Goal: Find contact information: Find contact information

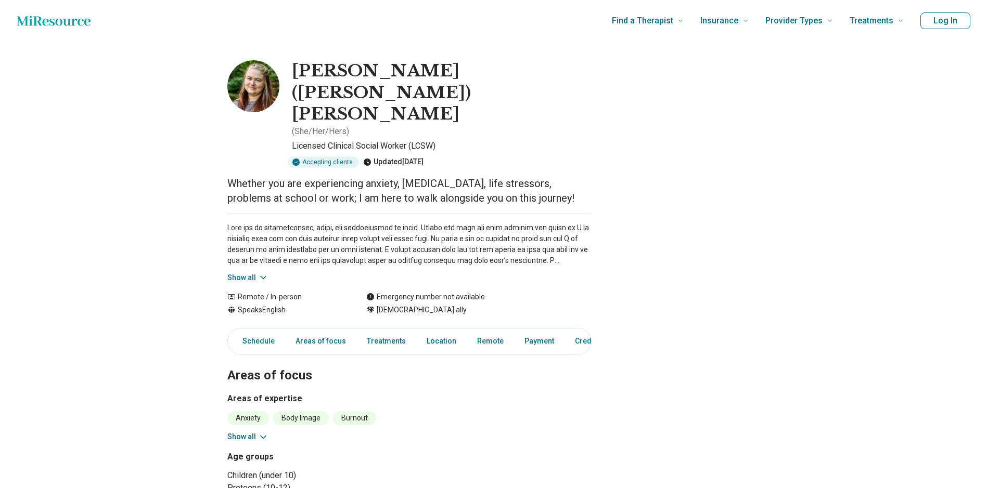
click at [262, 273] on icon at bounding box center [263, 278] width 10 height 10
click at [251, 273] on button "Show all" at bounding box center [247, 278] width 41 height 11
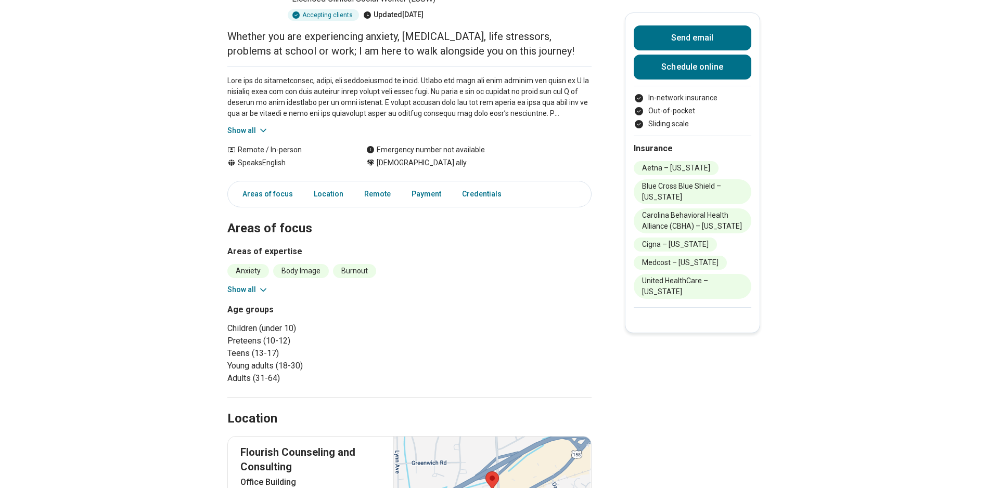
scroll to position [156, 0]
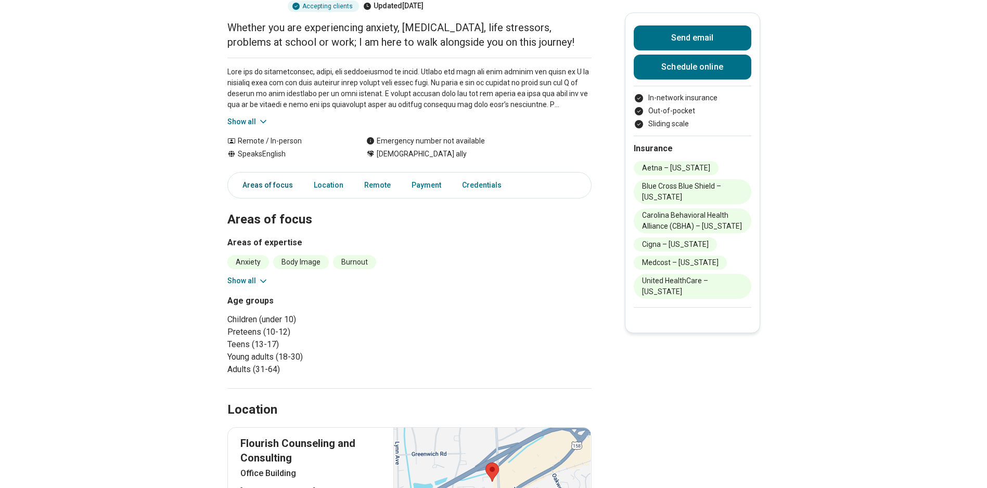
click at [267, 175] on link "Areas of focus" at bounding box center [264, 185] width 69 height 21
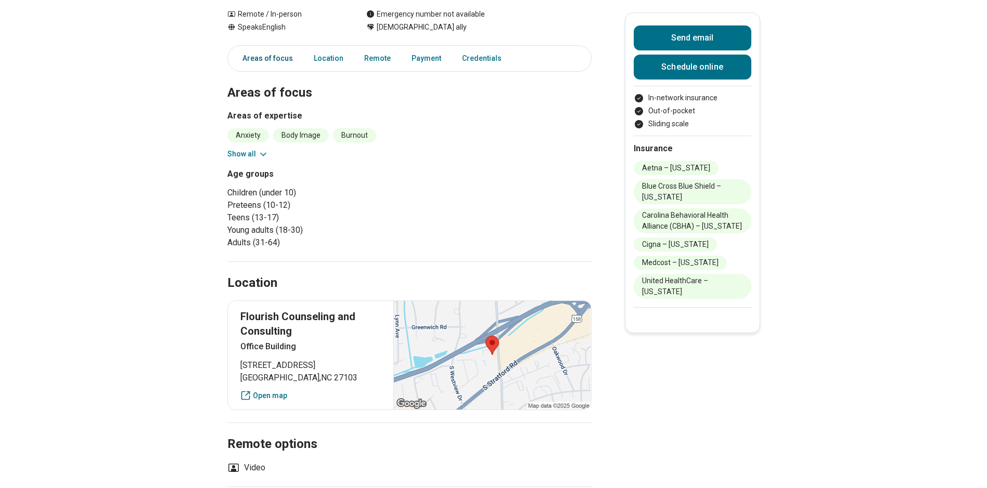
scroll to position [287, 0]
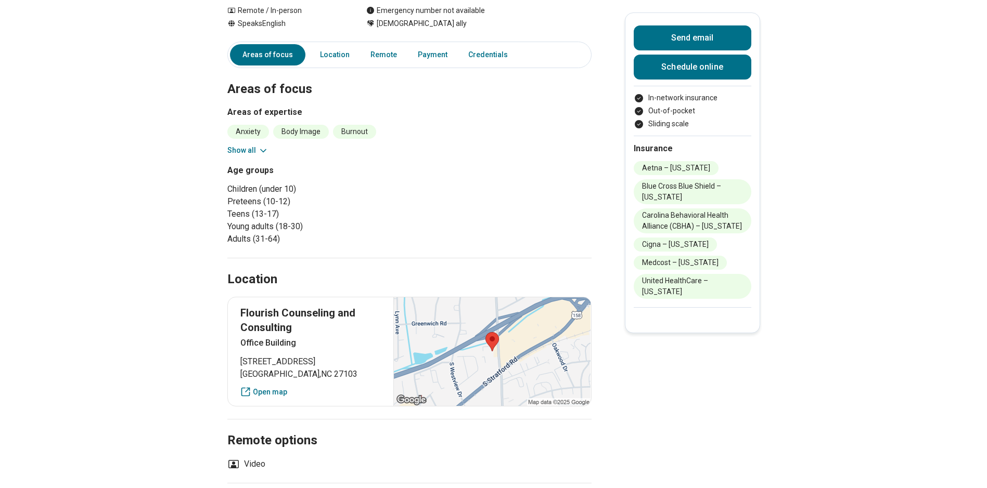
click at [268, 146] on icon at bounding box center [263, 151] width 10 height 10
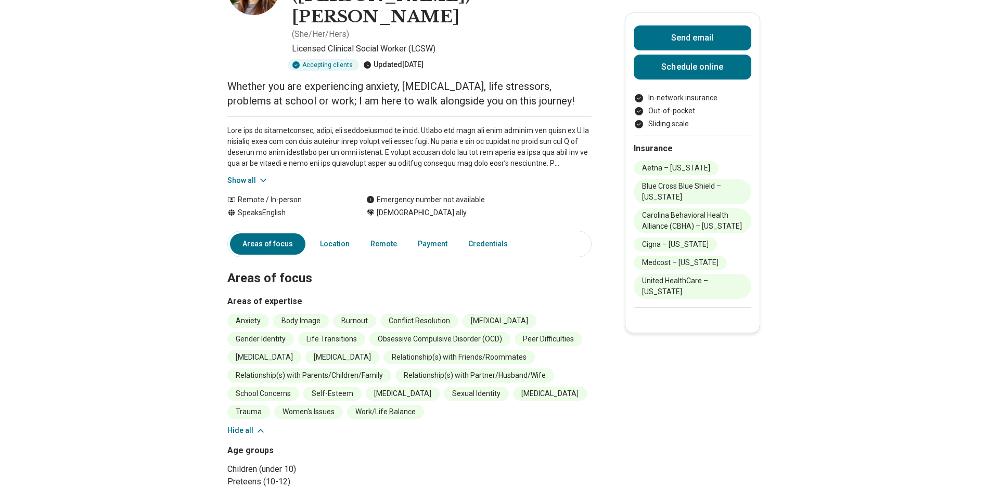
scroll to position [27, 0]
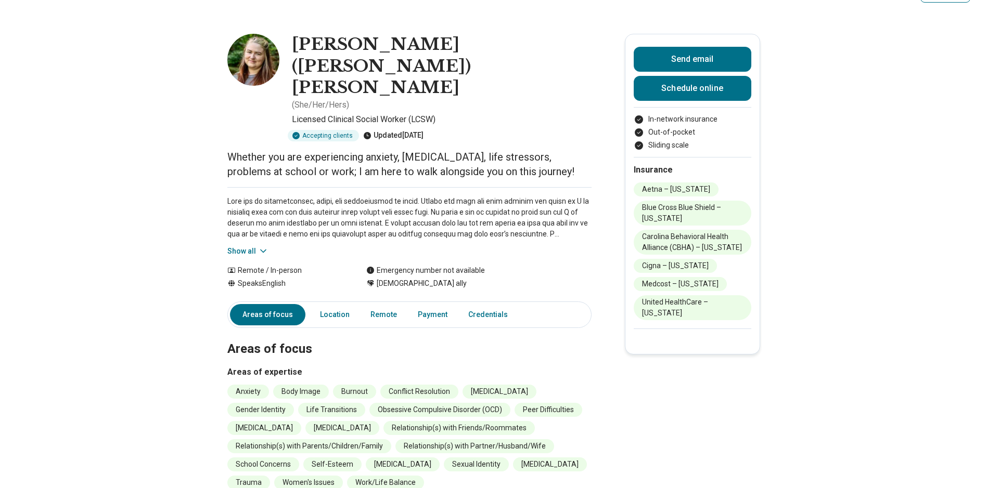
click at [250, 246] on button "Show all" at bounding box center [247, 251] width 41 height 11
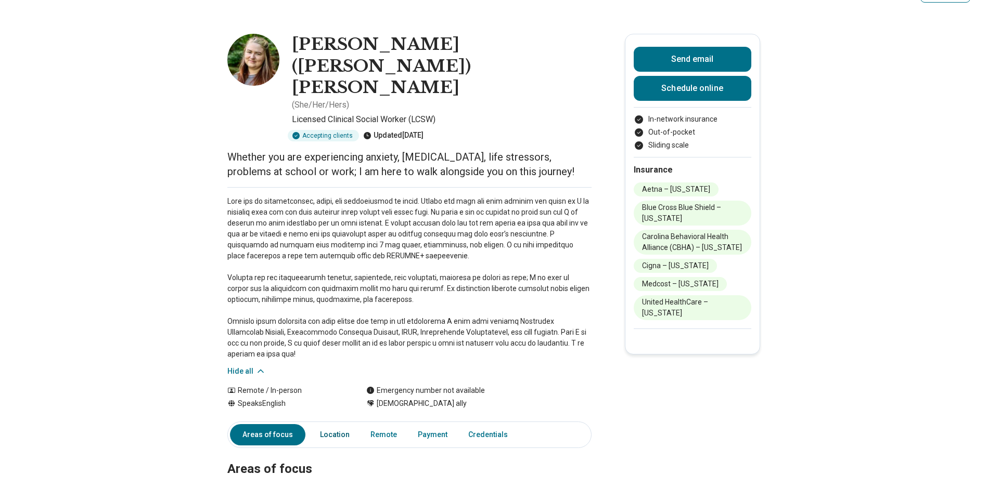
click at [330, 424] on link "Location" at bounding box center [335, 434] width 42 height 21
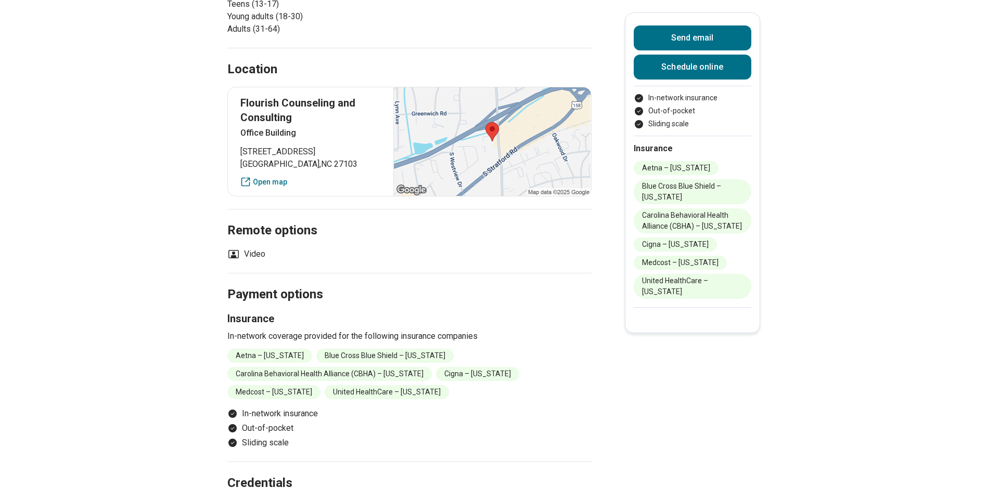
scroll to position [714, 0]
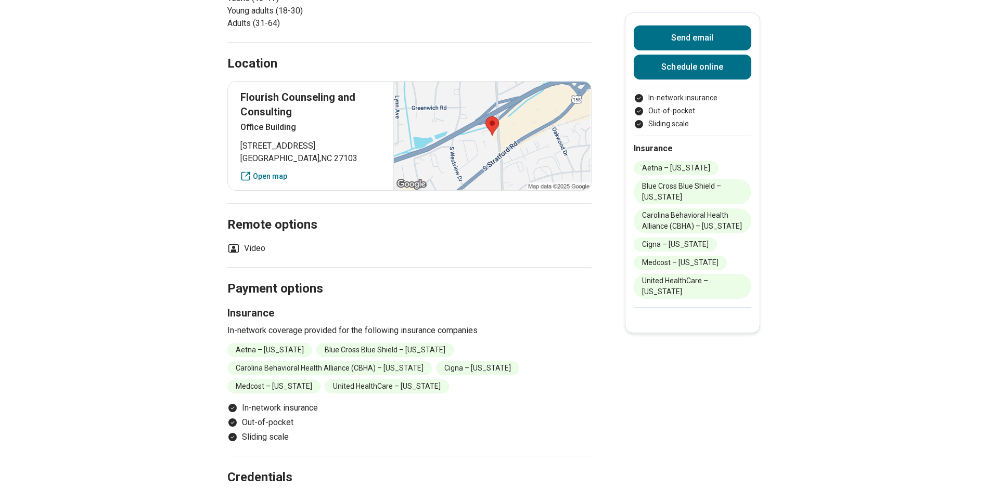
click at [476, 82] on div at bounding box center [491, 136] width 197 height 109
click at [492, 97] on div at bounding box center [491, 136] width 197 height 109
click at [262, 171] on link "Open map" at bounding box center [310, 176] width 141 height 11
